Goal: Information Seeking & Learning: Find specific fact

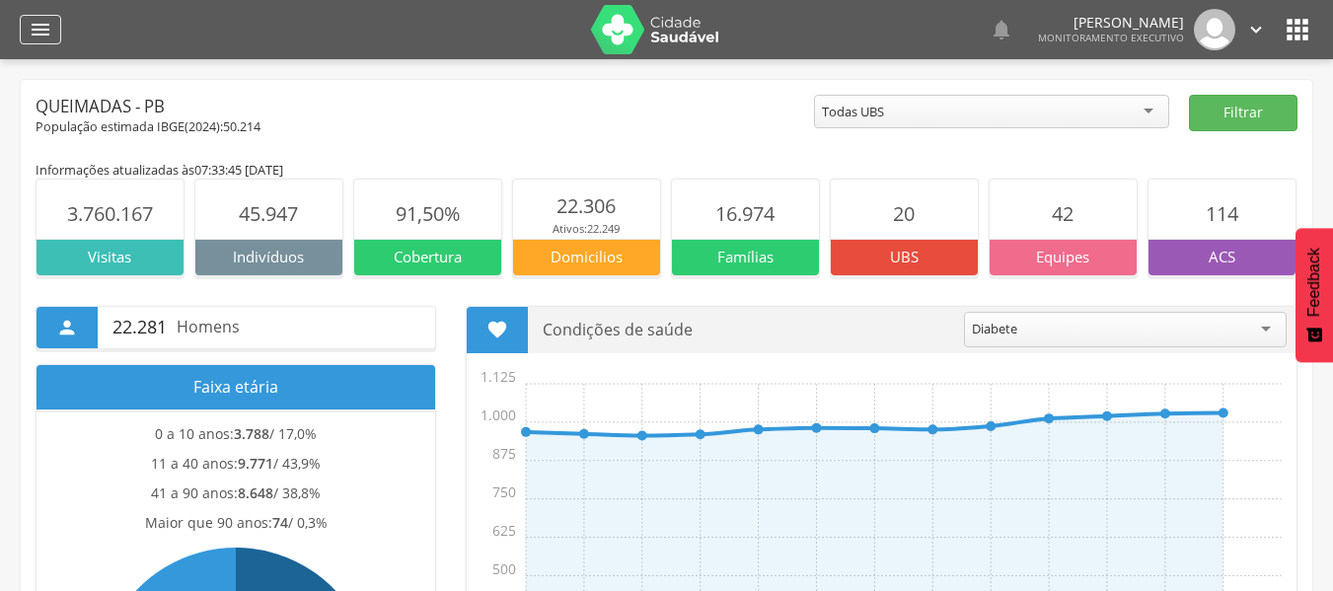
click at [39, 23] on icon "" at bounding box center [41, 30] width 24 height 24
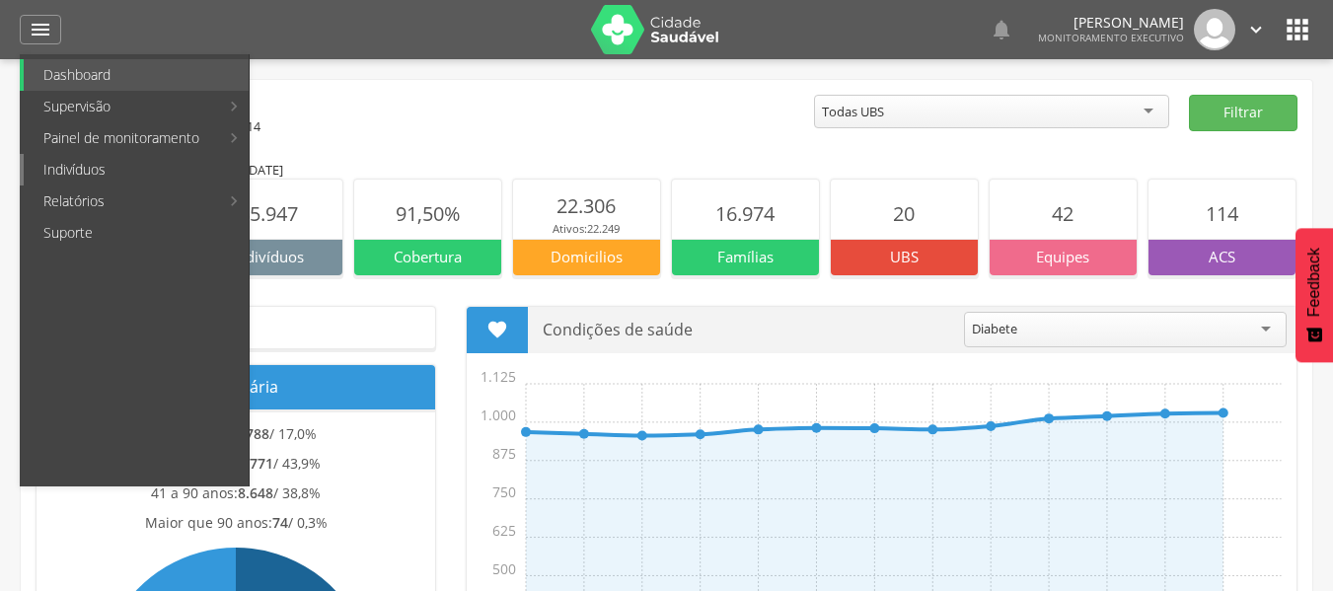
click at [94, 162] on link "Indivíduos" at bounding box center [136, 170] width 225 height 32
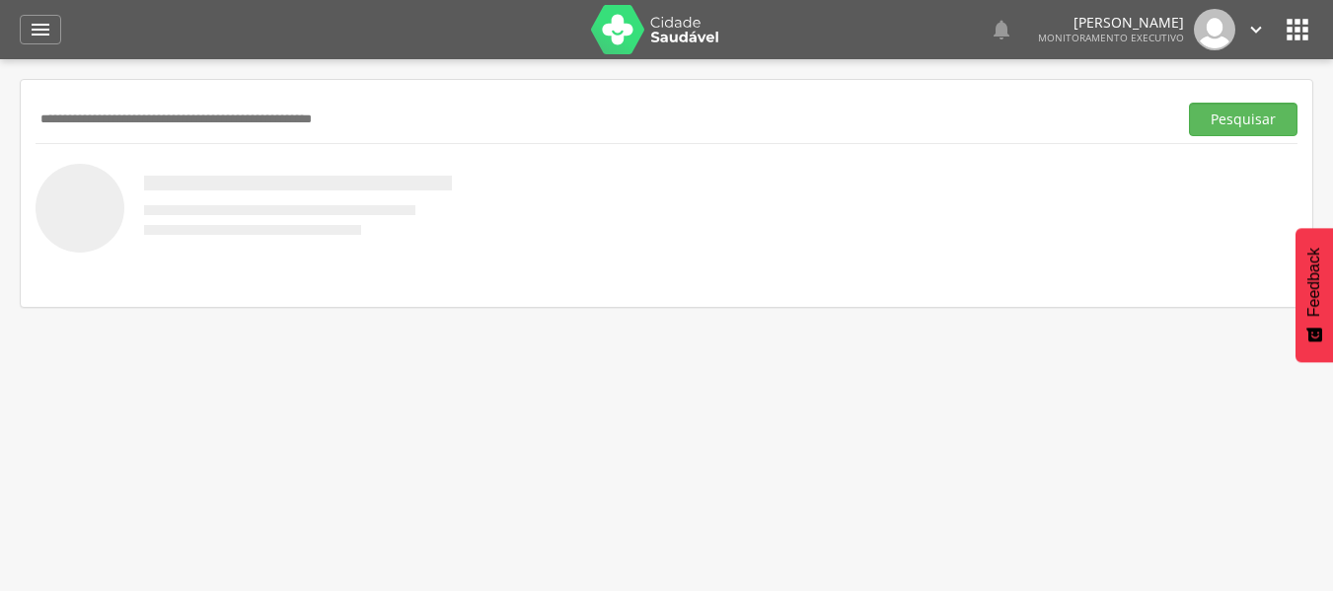
click at [160, 120] on input "text" at bounding box center [602, 120] width 1133 height 34
click at [147, 122] on input "**********" at bounding box center [602, 120] width 1133 height 34
type input "**********"
click at [1265, 119] on button "Pesquisar" at bounding box center [1243, 120] width 109 height 34
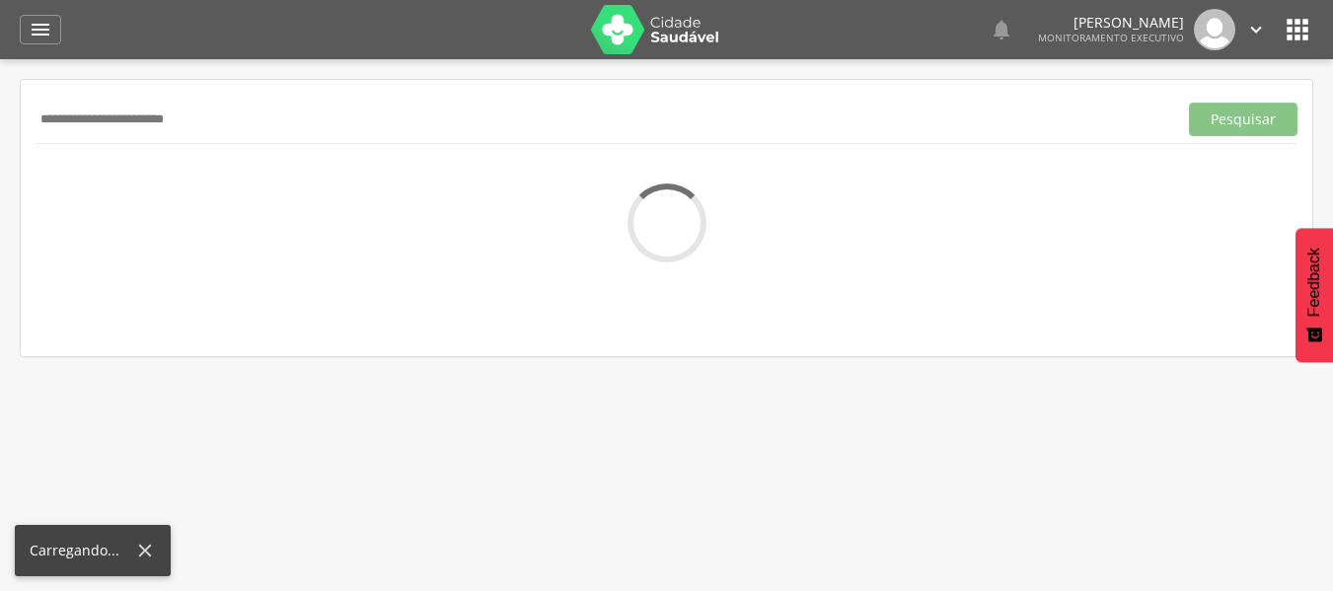
click at [1122, 178] on div "**********" at bounding box center [666, 218] width 1291 height 276
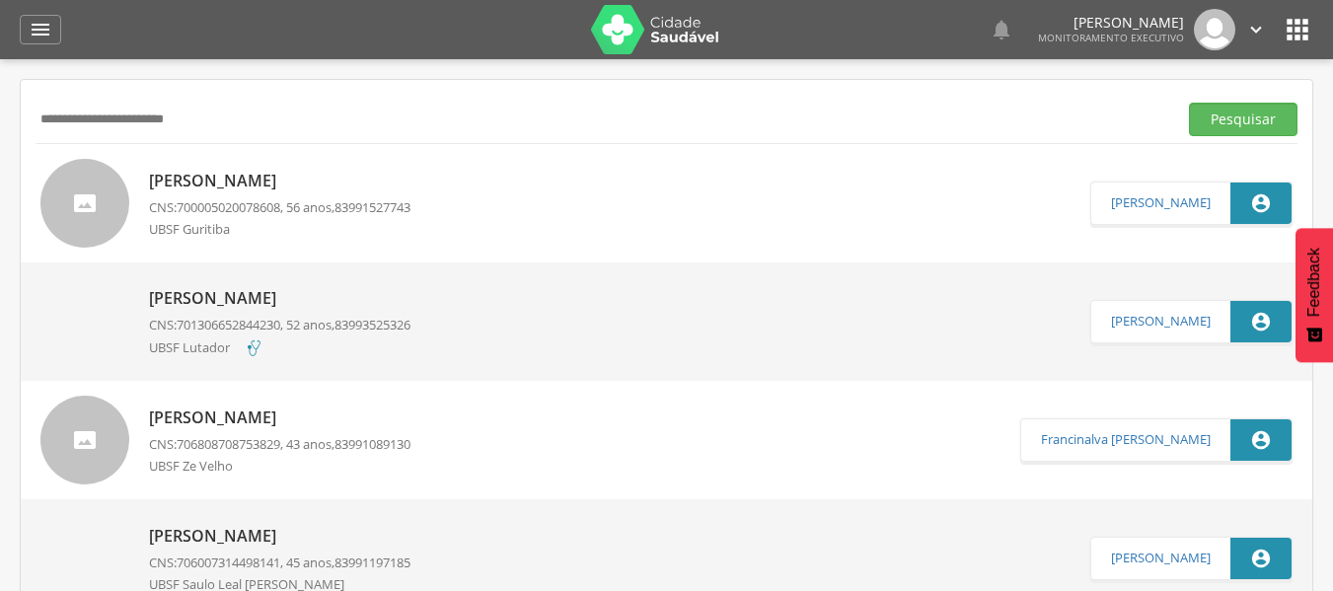
click at [244, 176] on p "[PERSON_NAME]" at bounding box center [279, 181] width 261 height 23
type input "**********"
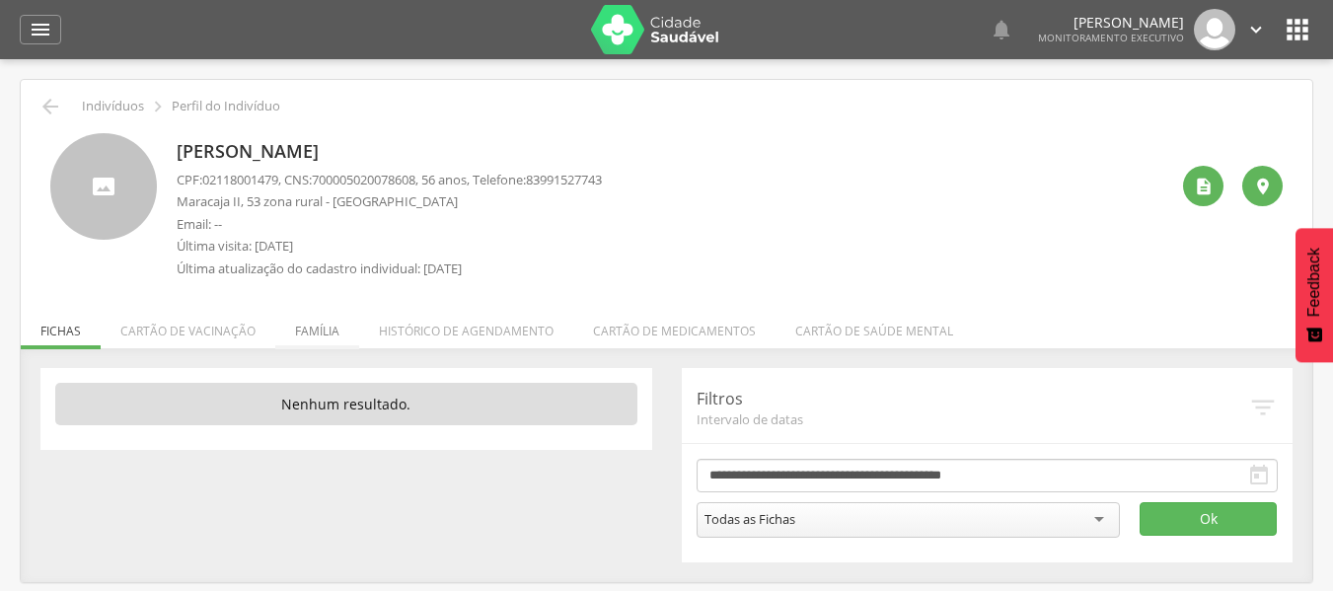
click at [309, 329] on li "Família" at bounding box center [317, 326] width 84 height 46
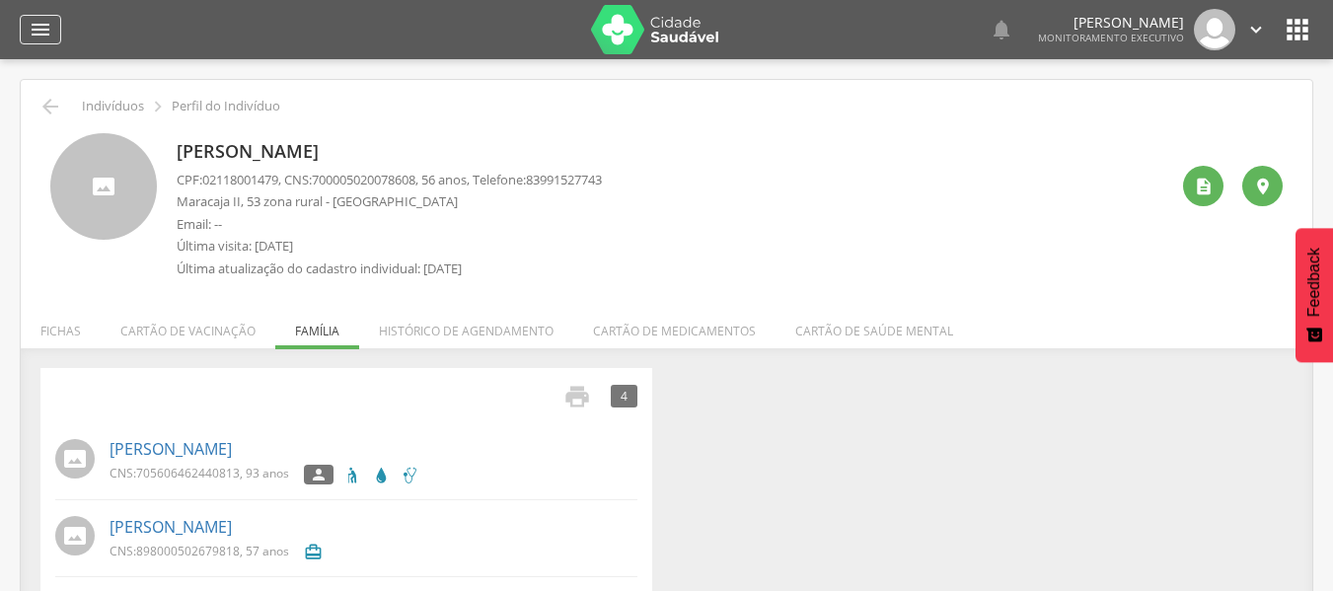
click at [40, 18] on icon "" at bounding box center [41, 30] width 24 height 24
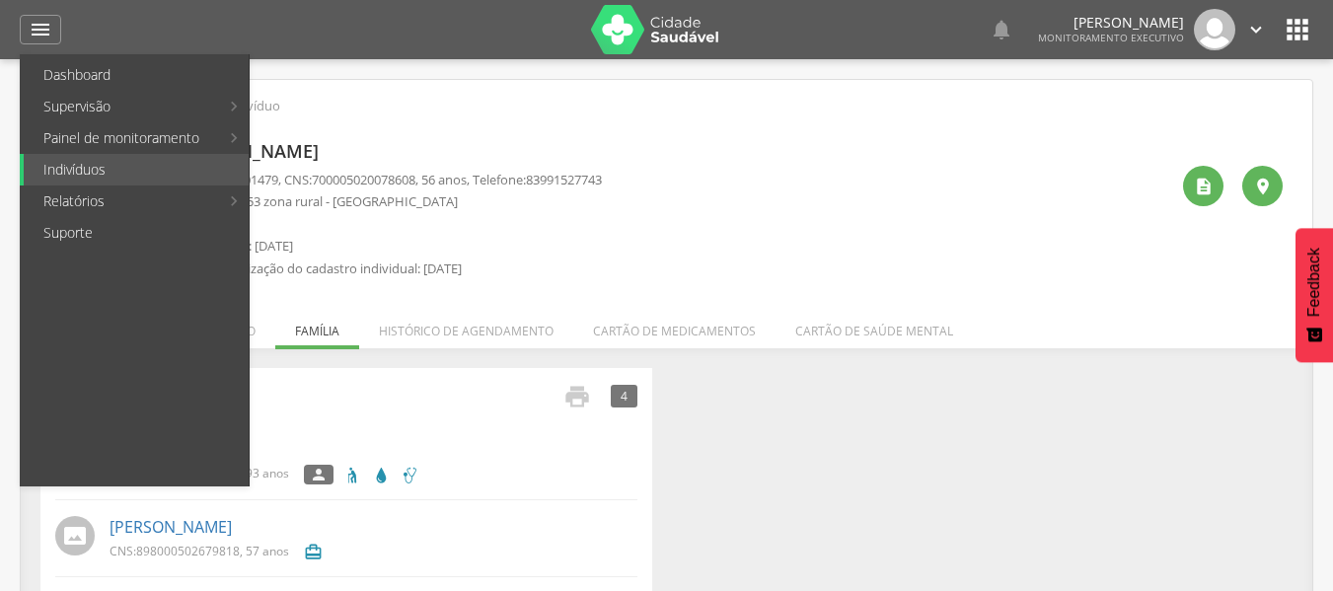
click at [743, 177] on div "[PERSON_NAME] CPF: 02118001479 , CNS: [PHONE_NUMBER] , 56 anos, Telefone: 83991…" at bounding box center [672, 210] width 991 height 155
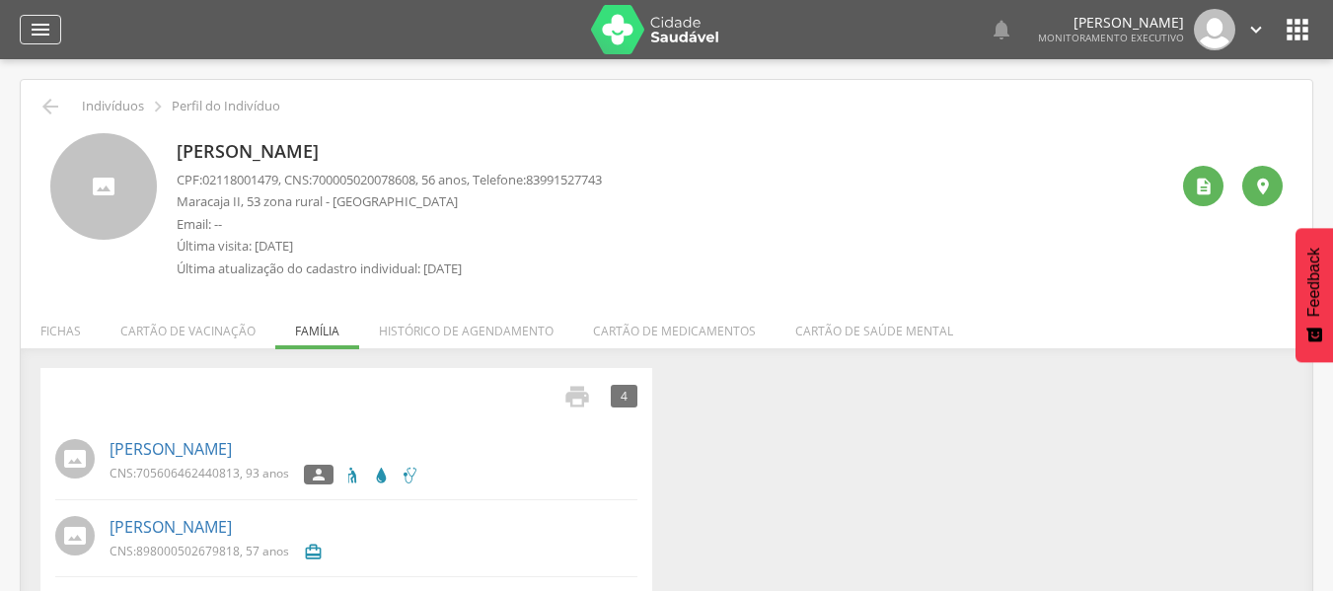
click at [51, 25] on icon "" at bounding box center [41, 30] width 24 height 24
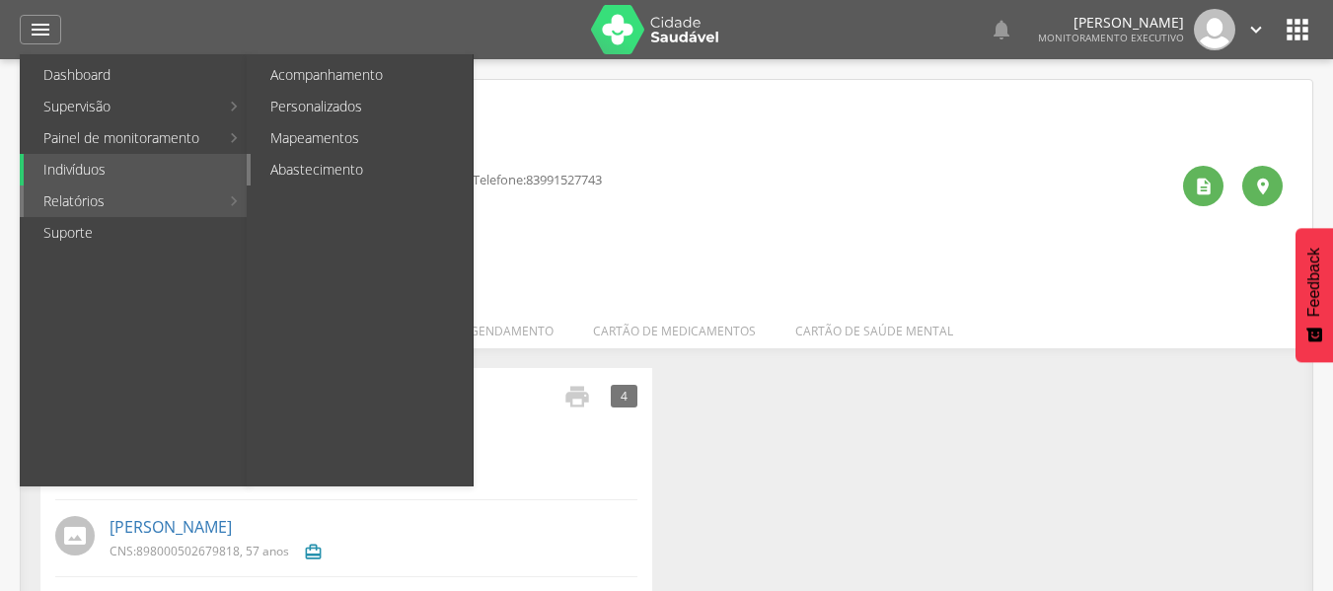
click at [333, 160] on link "Abastecimento" at bounding box center [362, 170] width 222 height 32
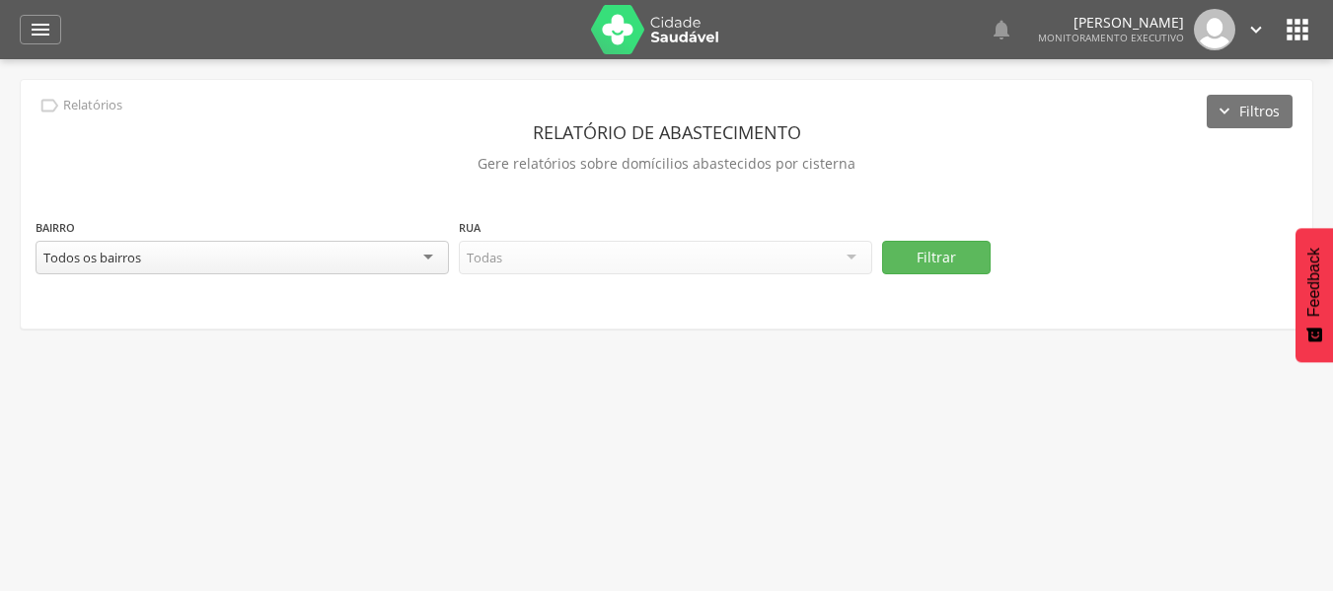
click at [434, 250] on div "Todos os bairros" at bounding box center [242, 258] width 413 height 34
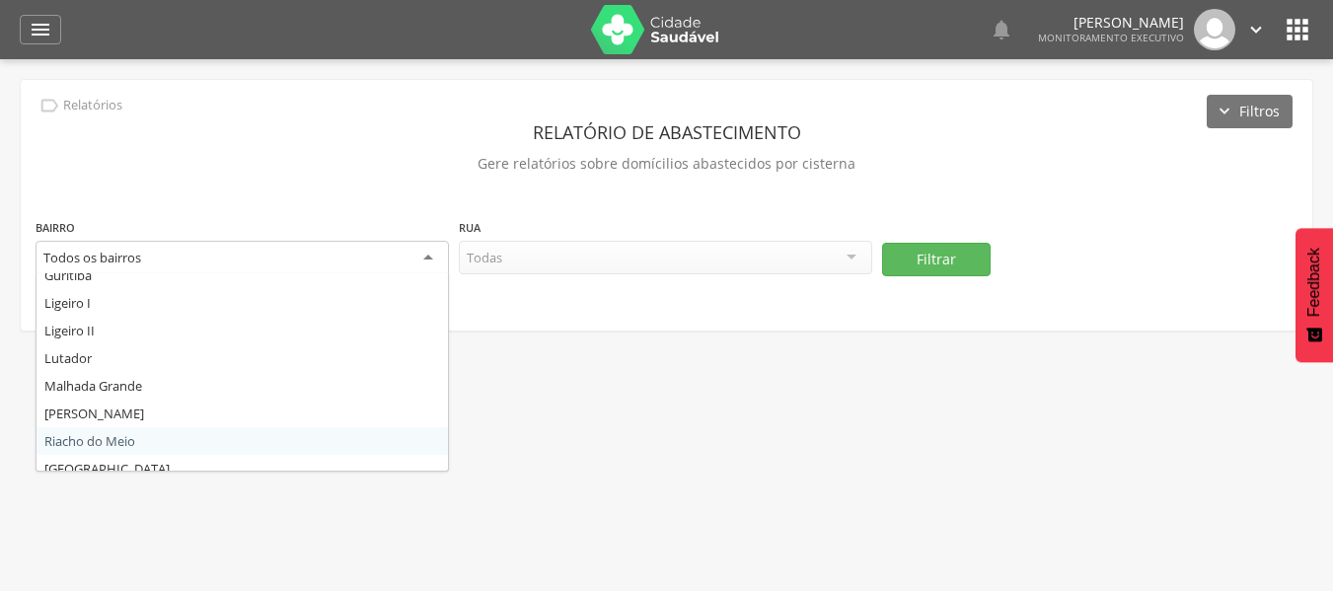
scroll to position [197, 0]
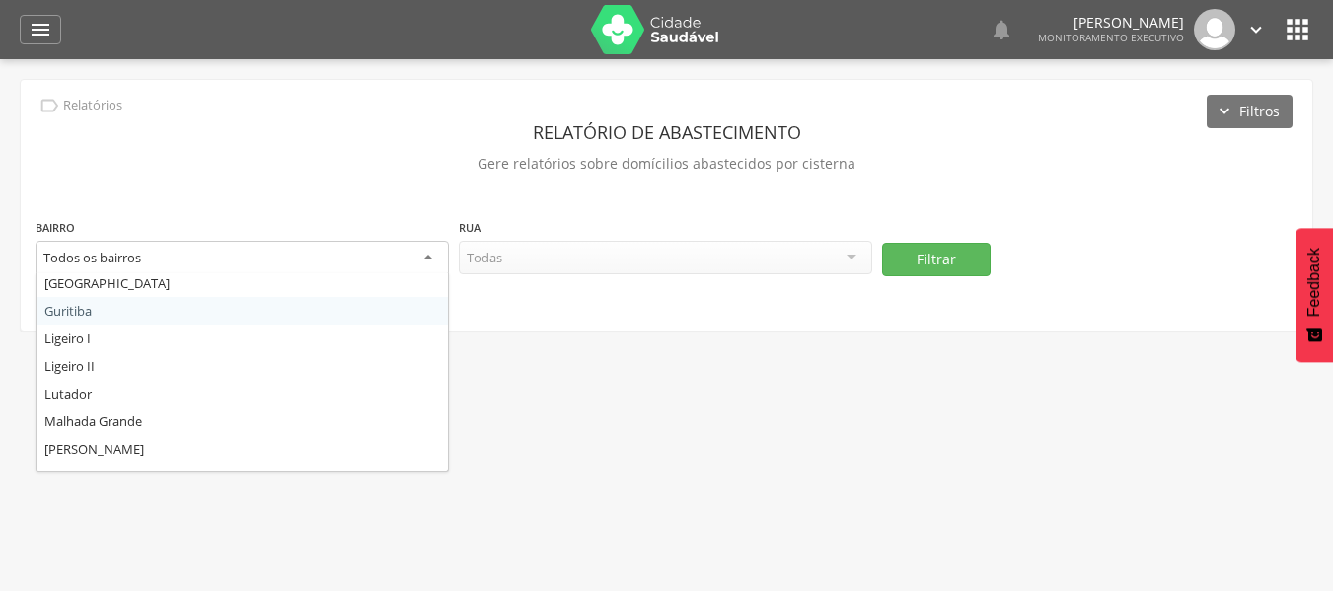
drag, startPoint x: 96, startPoint y: 311, endPoint x: 107, endPoint y: 311, distance: 10.9
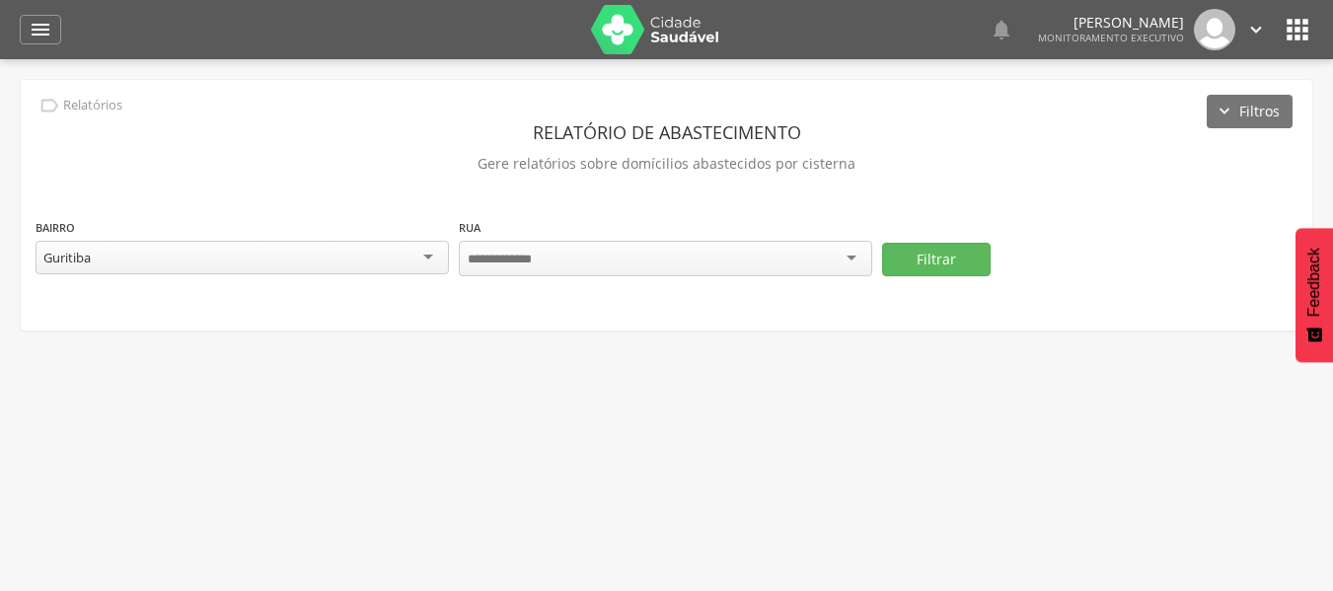
click at [838, 256] on div at bounding box center [665, 259] width 413 height 36
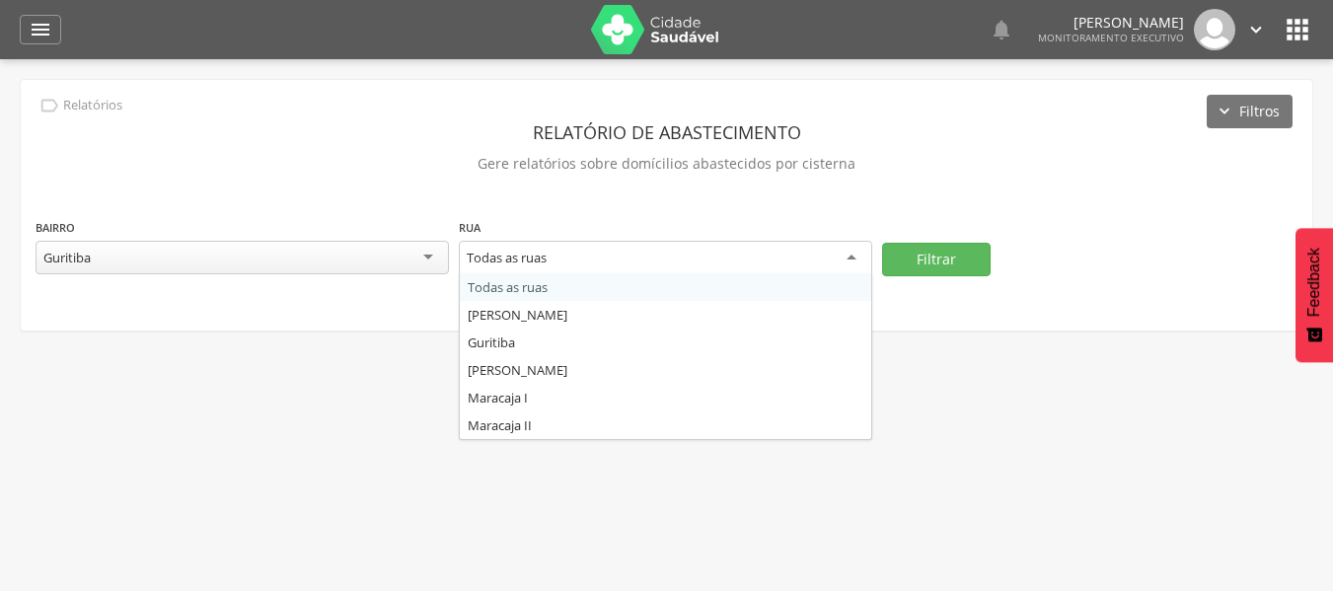
click at [850, 263] on div "Todas as ruas" at bounding box center [665, 259] width 413 height 36
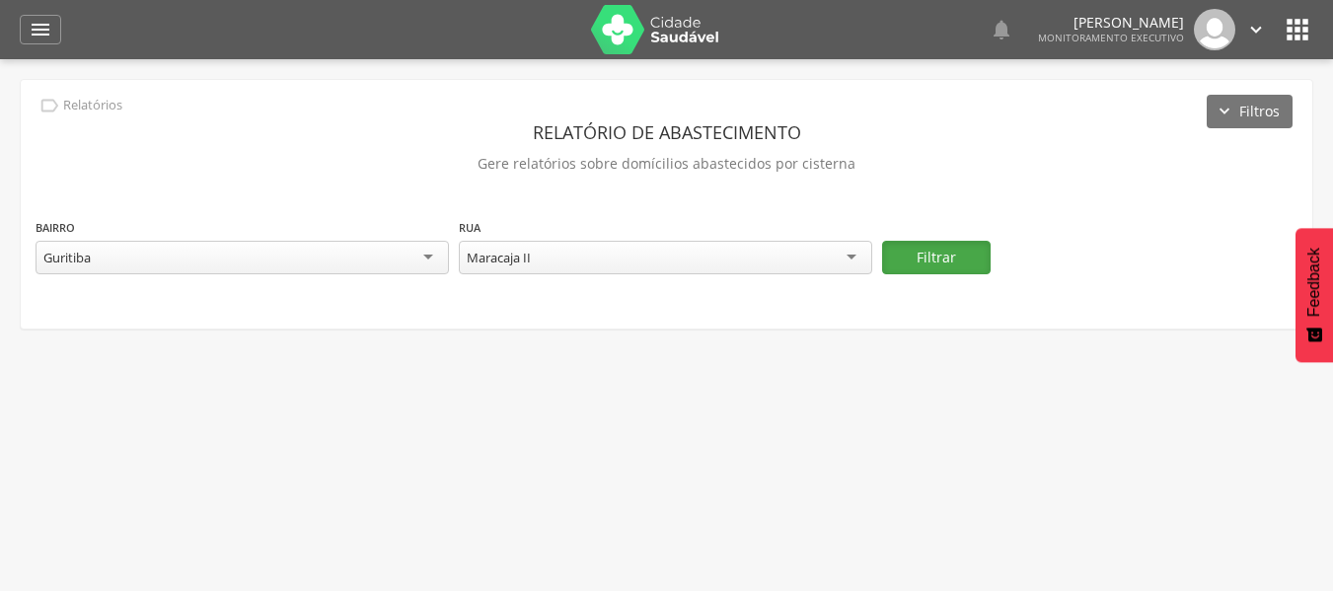
click at [914, 249] on button "Filtrar" at bounding box center [936, 258] width 109 height 34
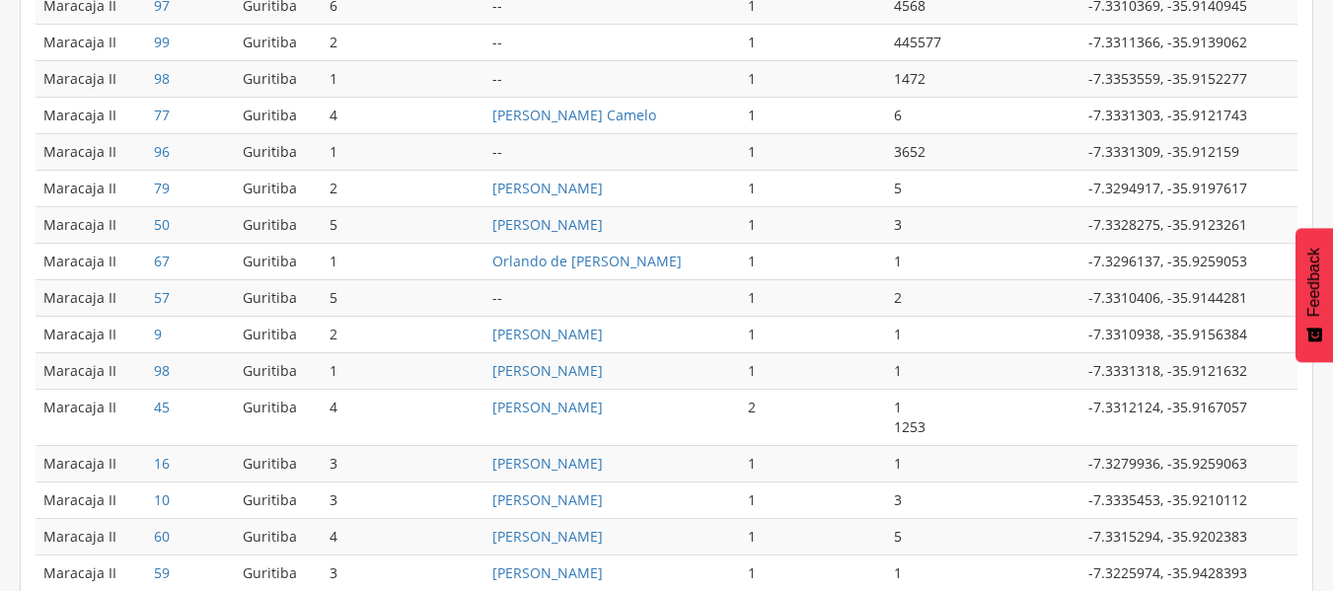
scroll to position [691, 0]
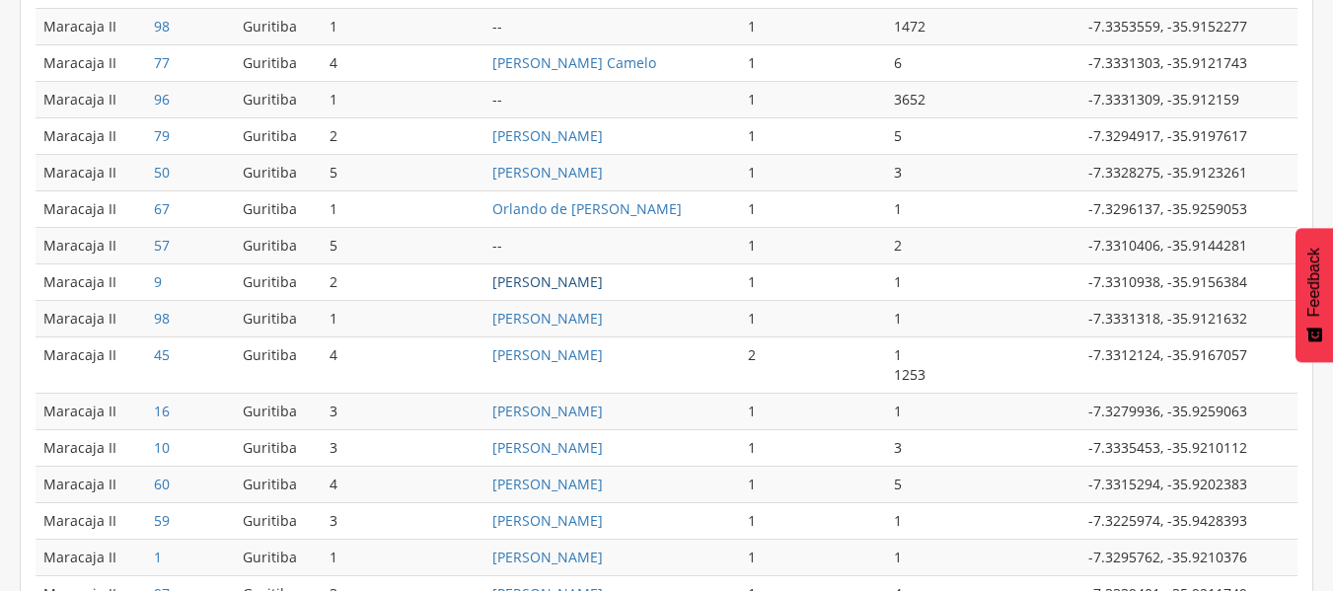
click at [549, 284] on link "[PERSON_NAME]" at bounding box center [547, 281] width 110 height 19
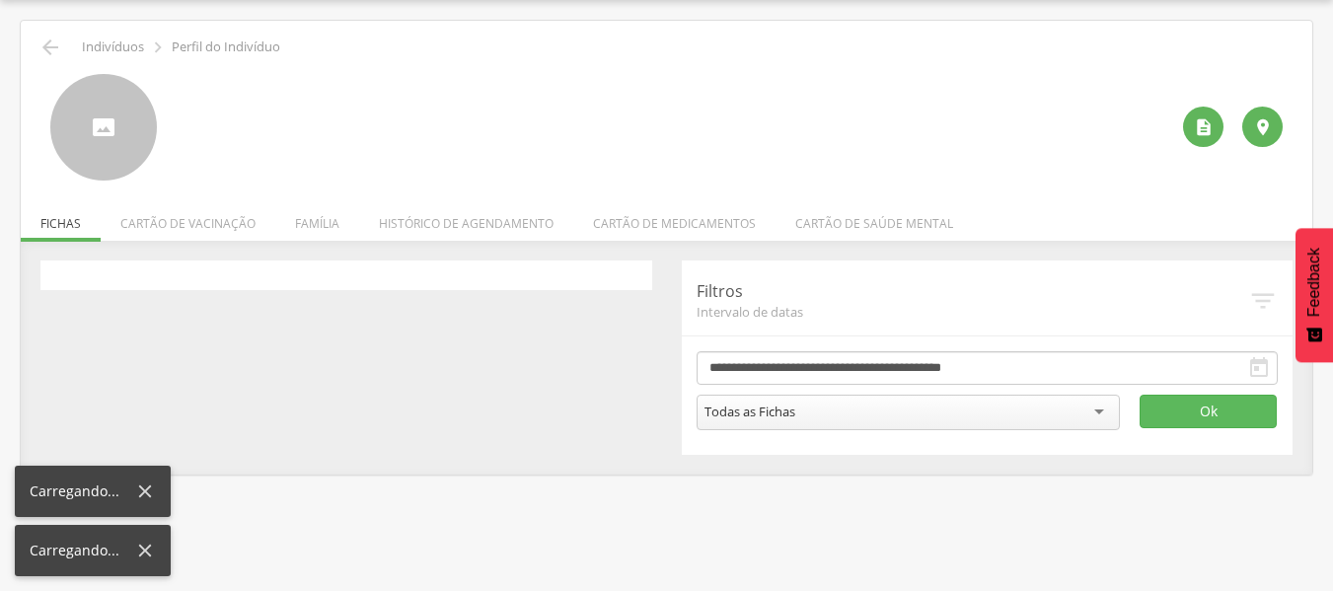
scroll to position [59, 0]
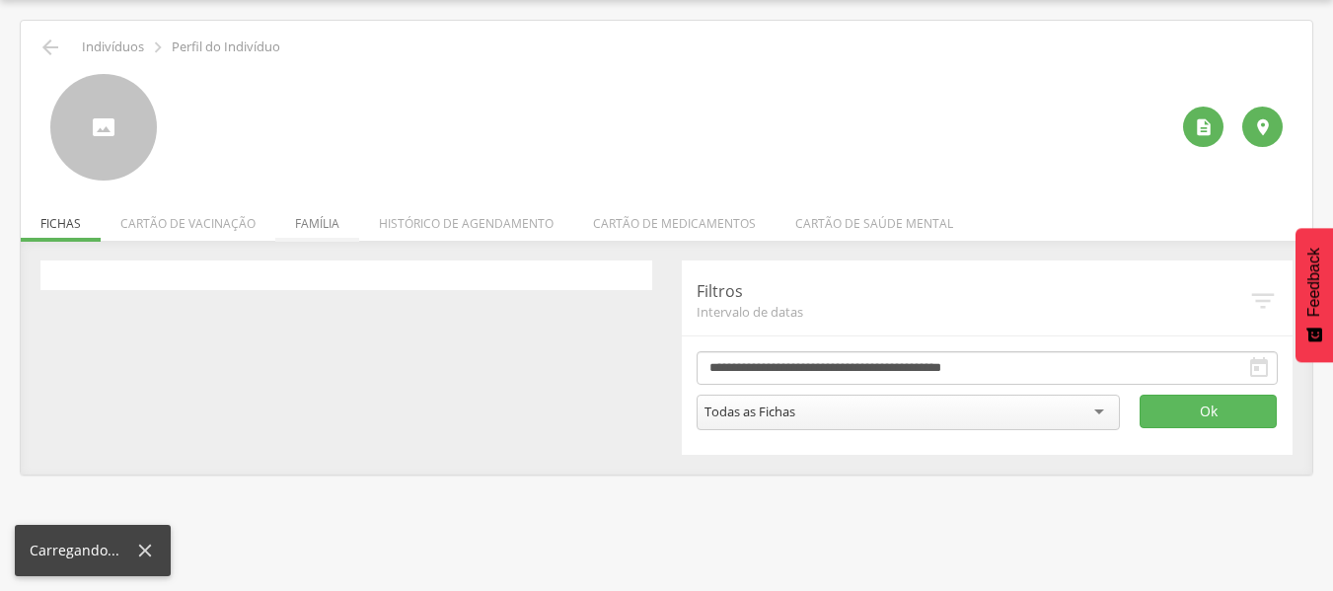
click at [306, 227] on li "Família" at bounding box center [317, 218] width 84 height 46
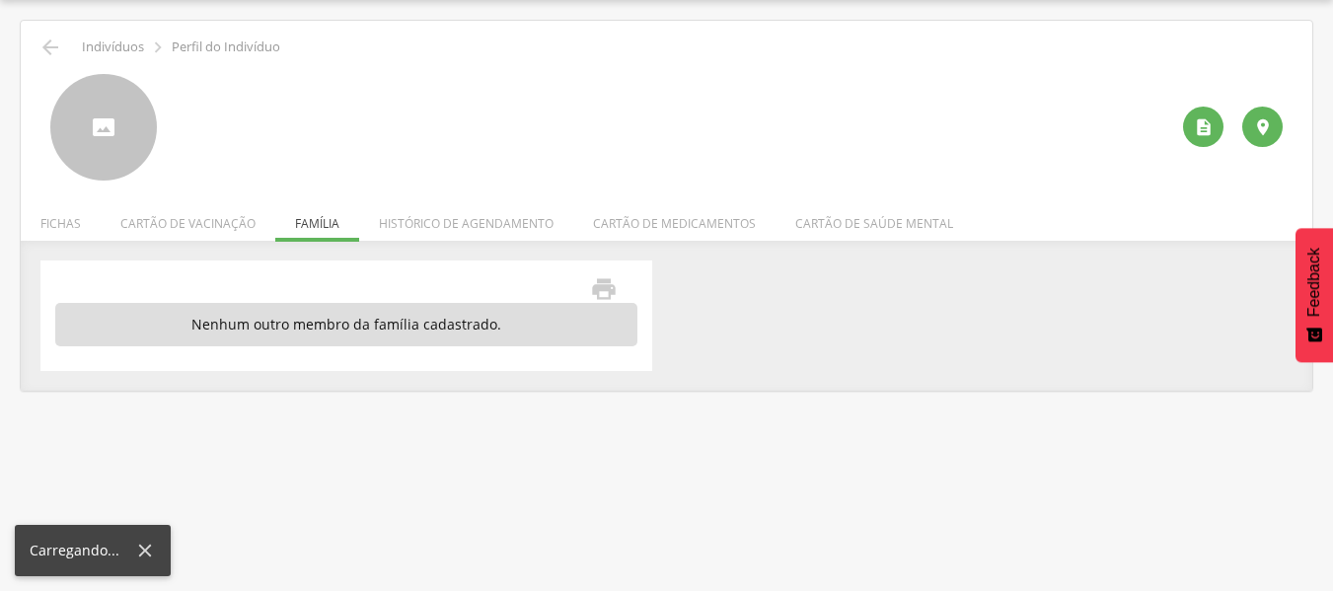
click at [306, 225] on ul "Fichas Cartão de vacinação Família Histórico de agendamento Cartão de medicamen…" at bounding box center [666, 223] width 1291 height 17
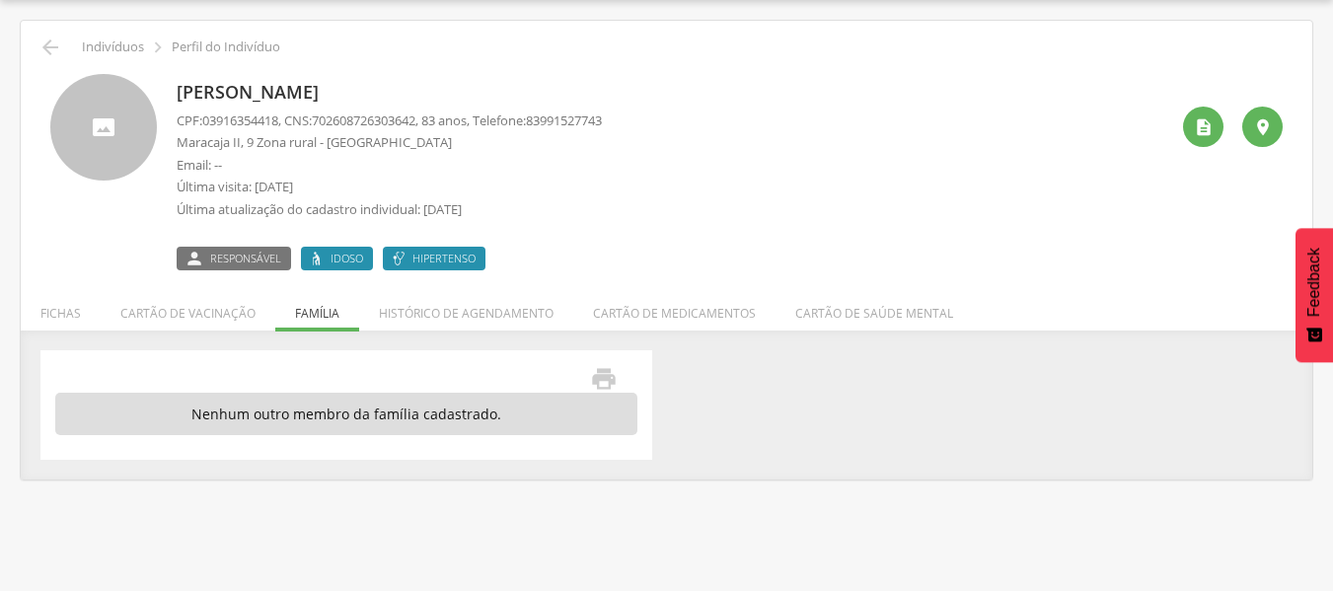
click at [307, 312] on ul "Fichas Cartão de vacinação Família Histórico de agendamento Cartão de medicamen…" at bounding box center [666, 313] width 1291 height 17
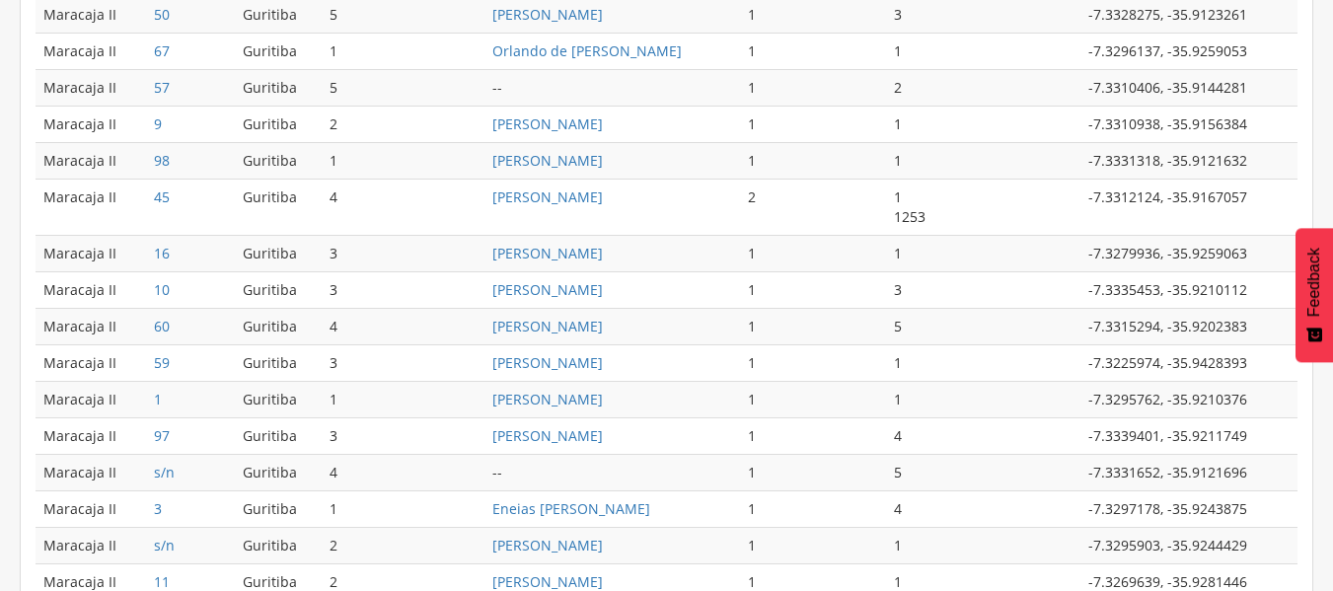
scroll to position [1046, 0]
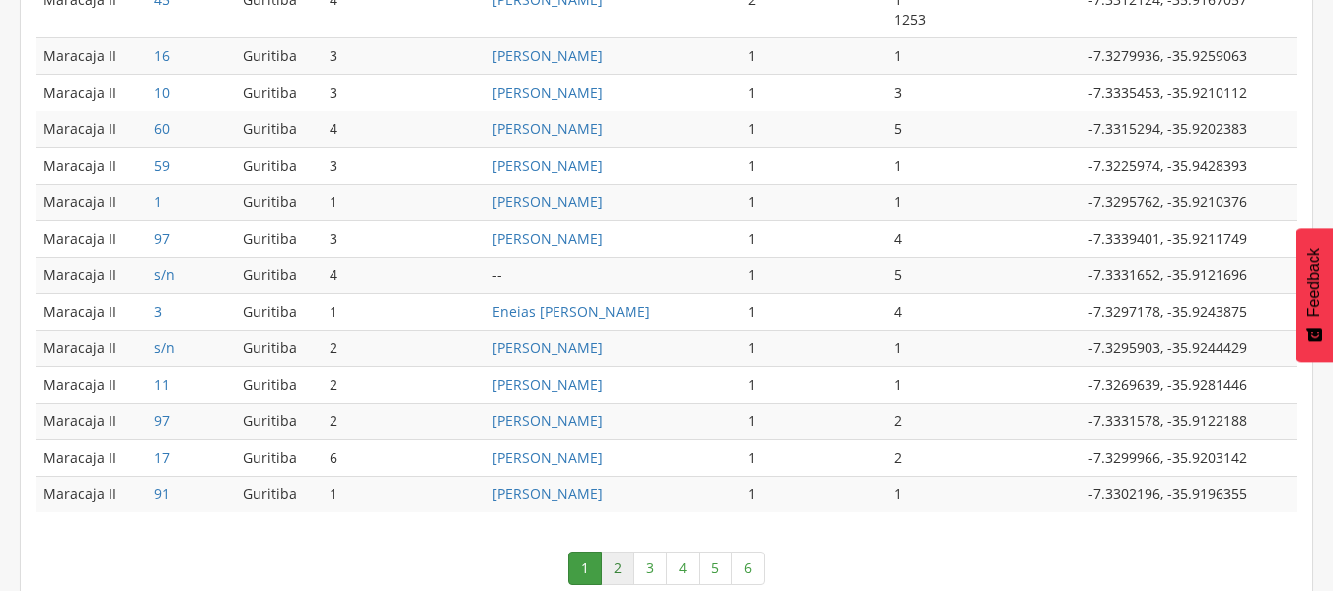
click at [615, 565] on link "2" at bounding box center [618, 568] width 34 height 34
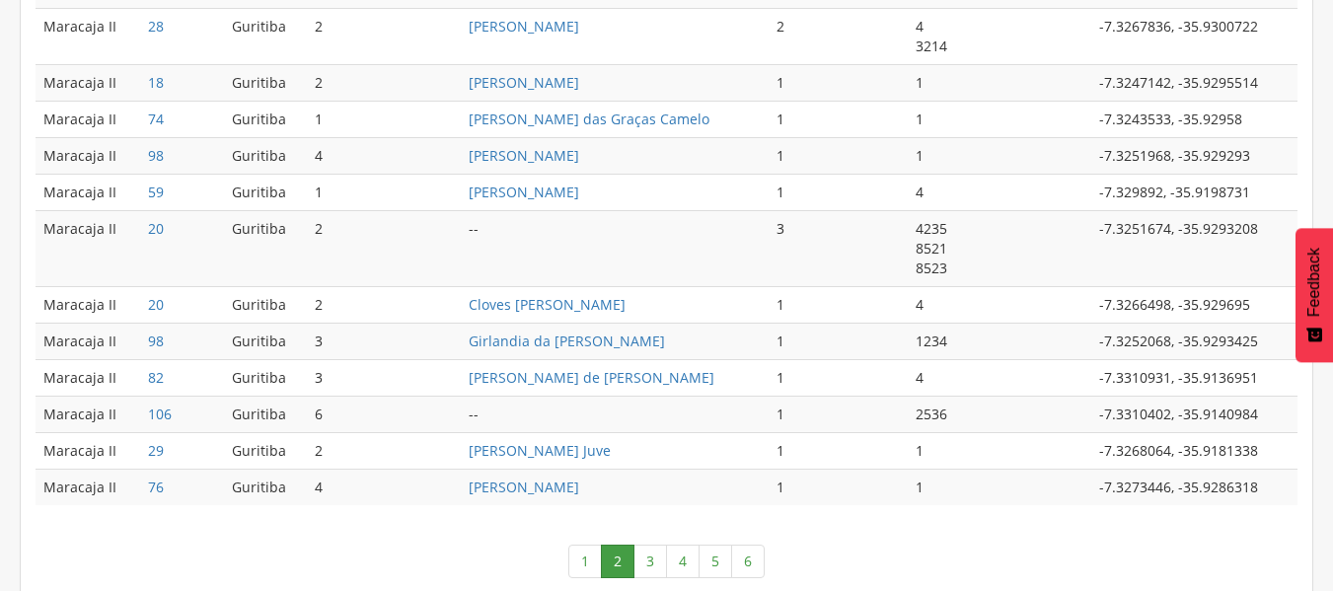
scroll to position [1154, 0]
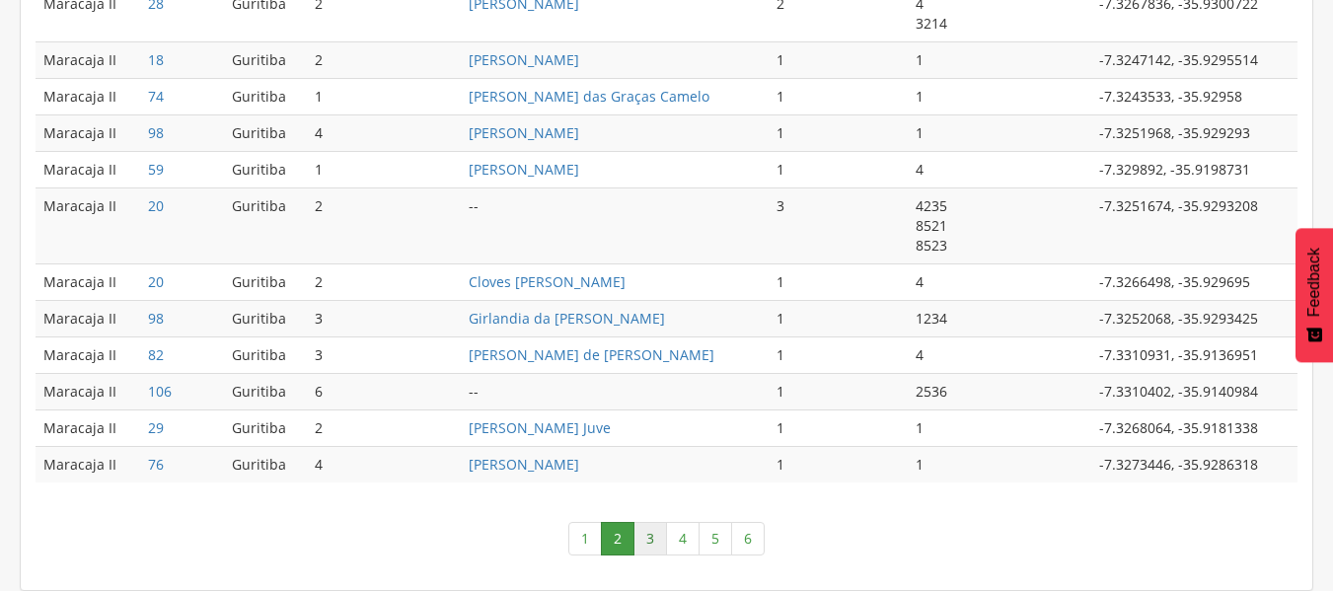
click at [647, 540] on link "3" at bounding box center [650, 539] width 34 height 34
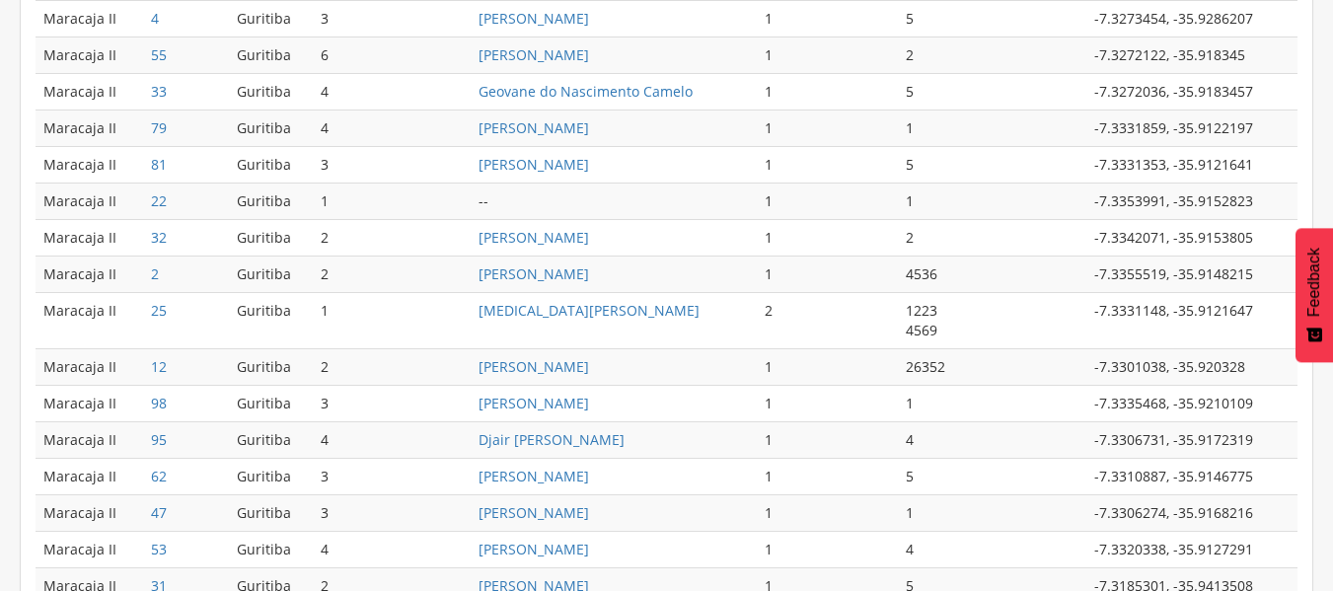
scroll to position [860, 0]
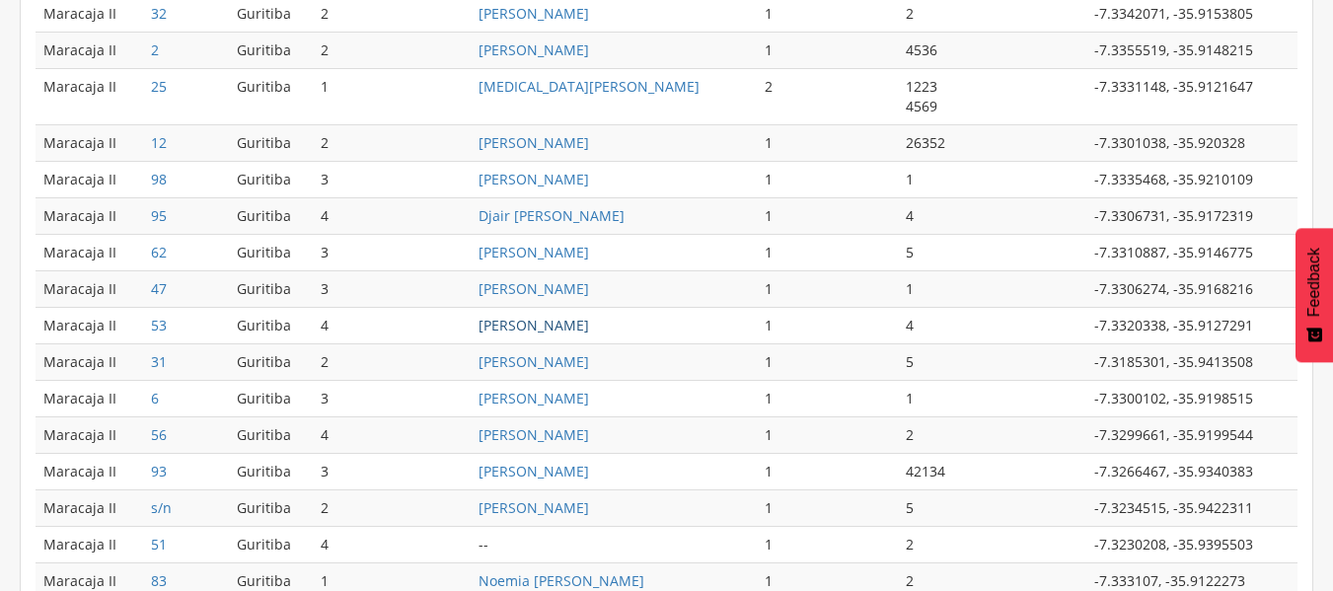
click at [579, 320] on link "[PERSON_NAME]" at bounding box center [533, 325] width 110 height 19
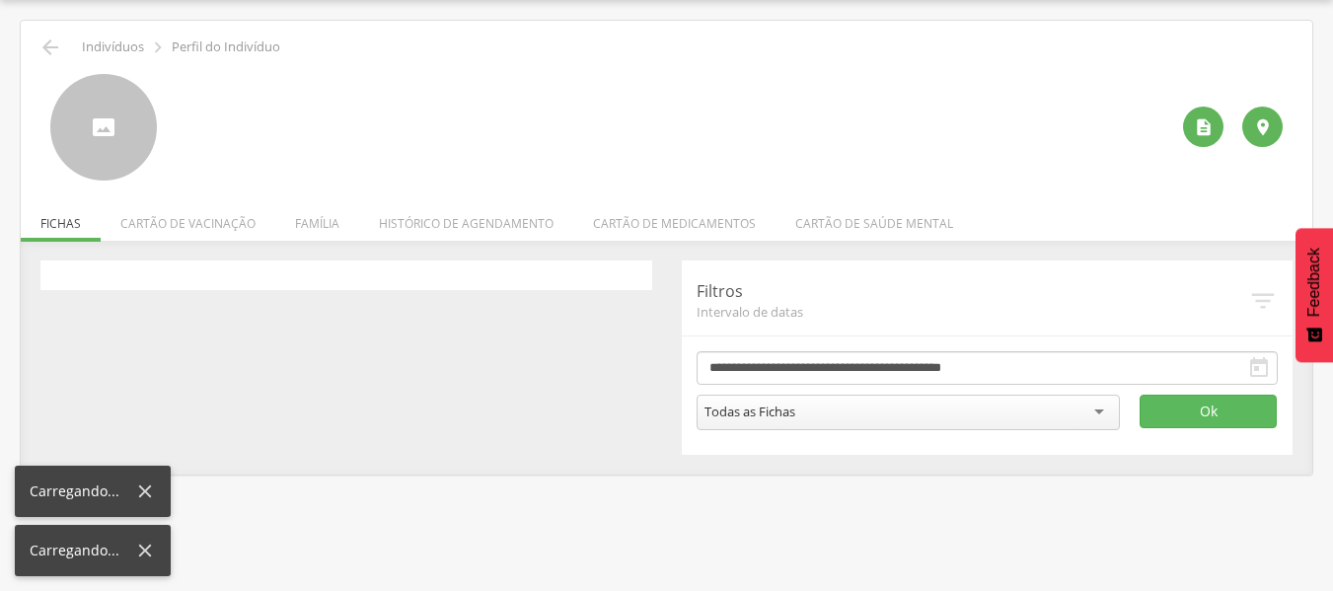
scroll to position [59, 0]
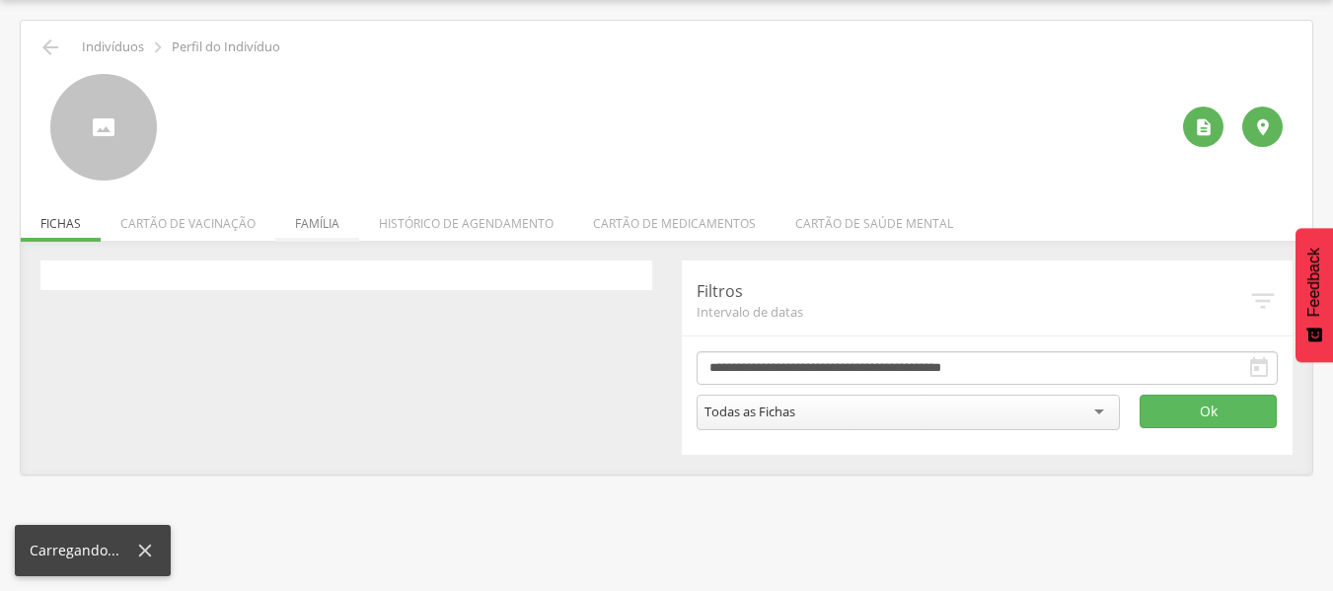
click at [318, 226] on li "Família" at bounding box center [317, 218] width 84 height 46
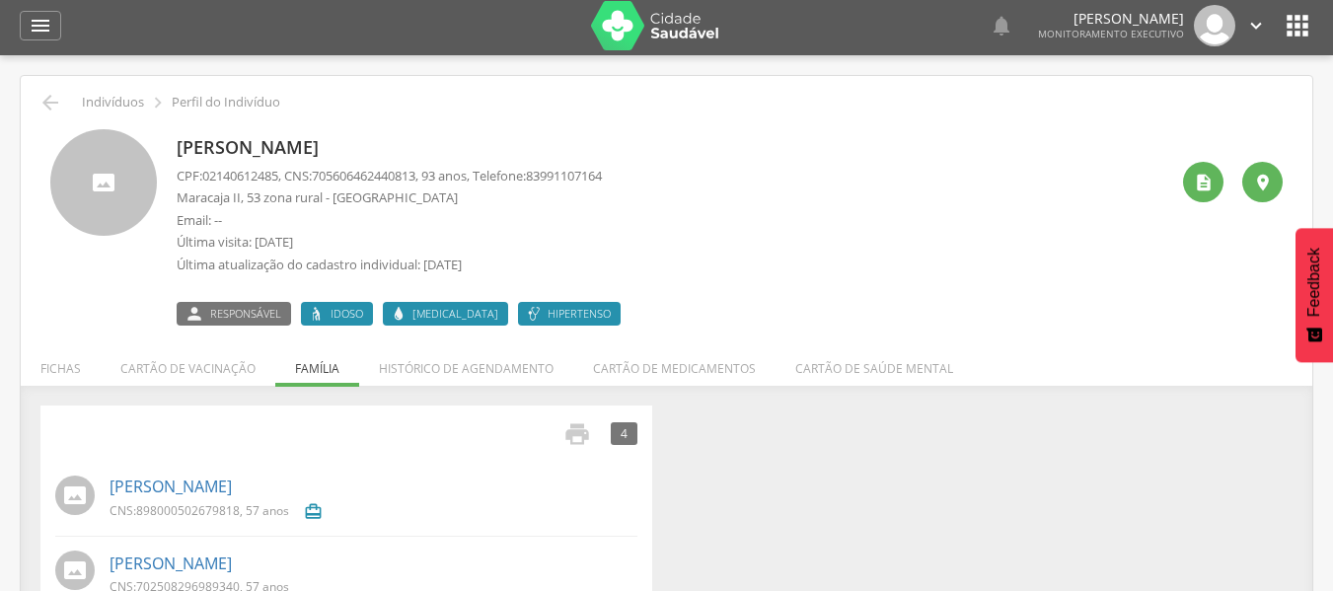
scroll to position [0, 0]
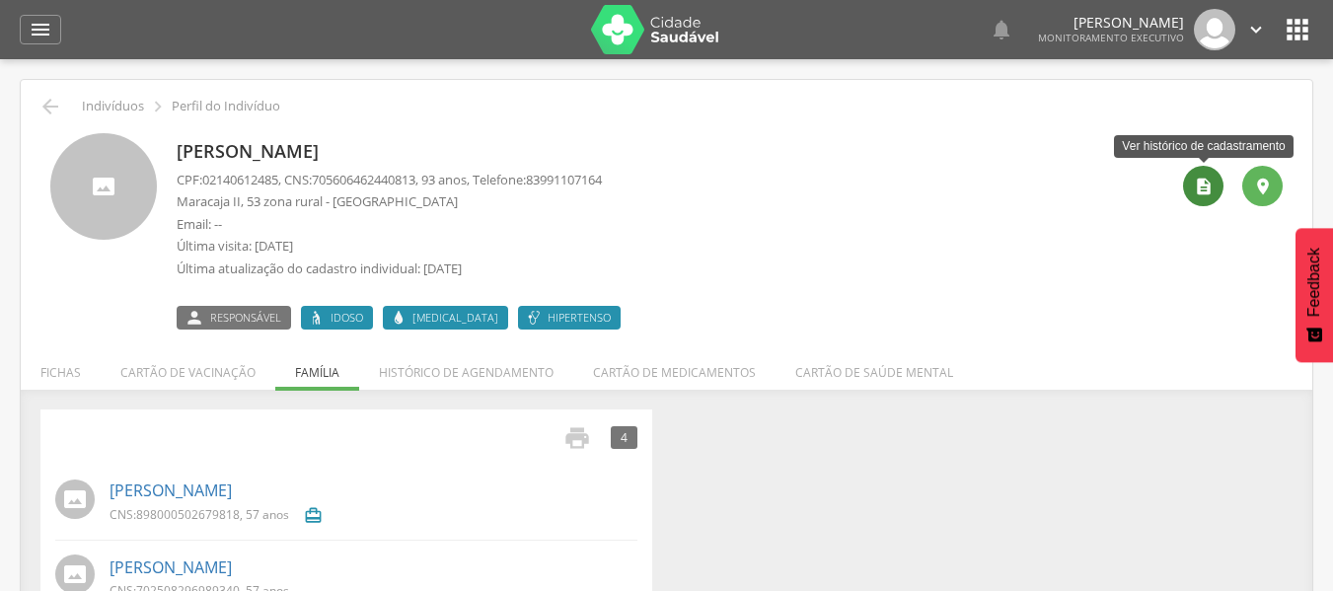
click at [1200, 188] on icon "" at bounding box center [1204, 187] width 20 height 20
click at [1191, 185] on div "" at bounding box center [1203, 186] width 40 height 40
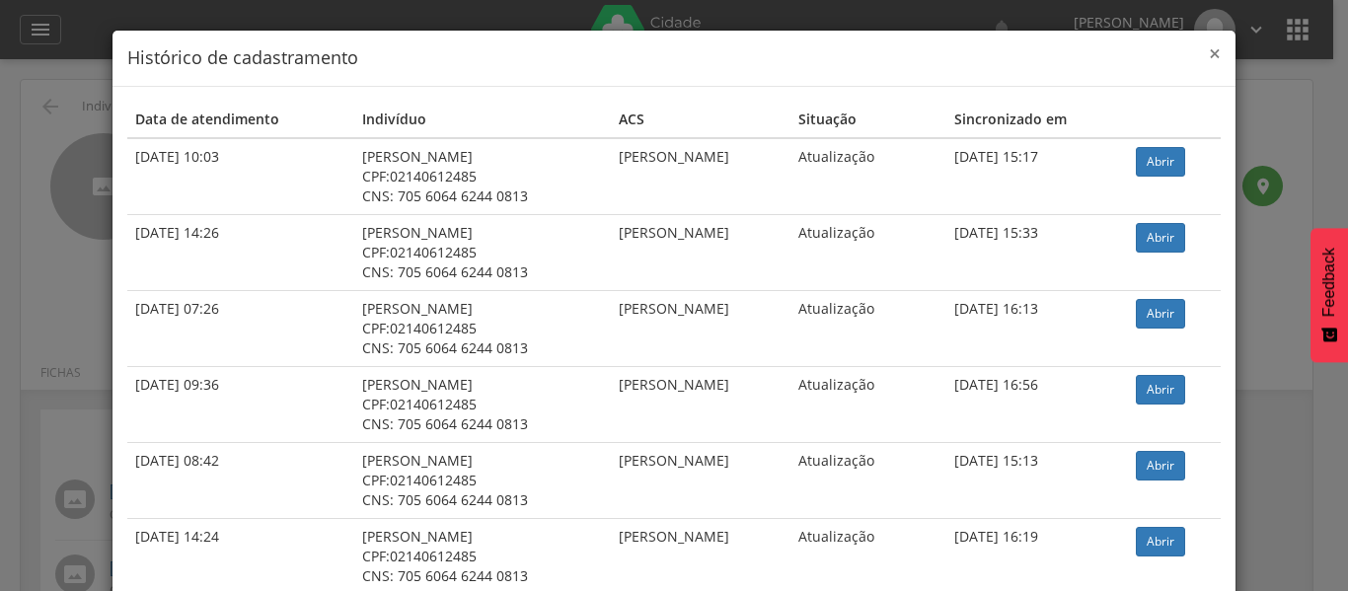
click at [1209, 44] on span "×" at bounding box center [1214, 53] width 12 height 28
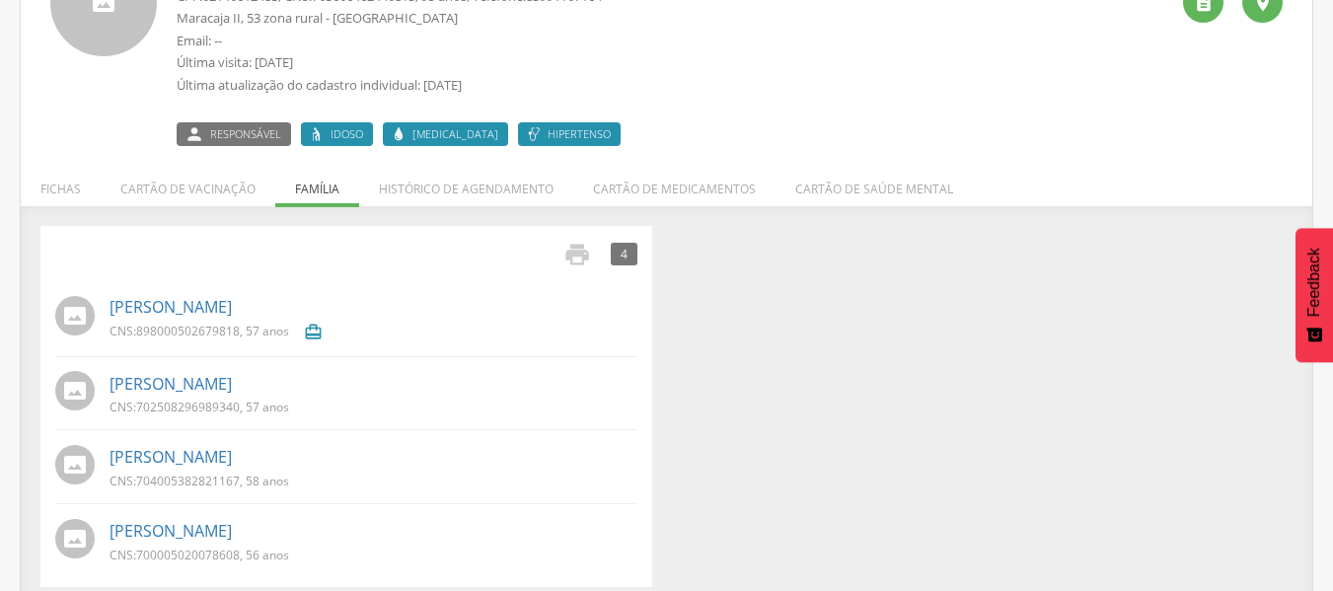
scroll to position [200, 0]
